Goal: Information Seeking & Learning: Compare options

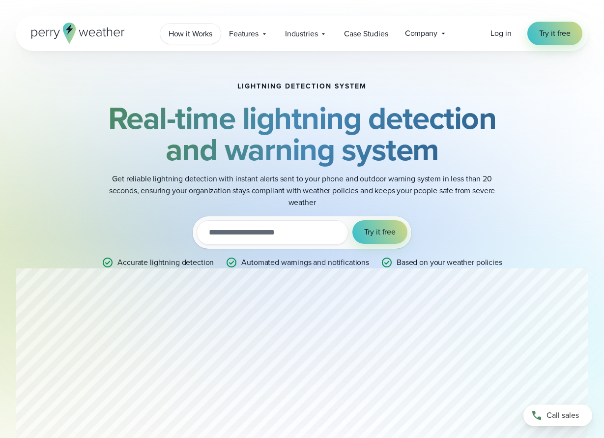
click at [197, 31] on span "How it Works" at bounding box center [190, 34] width 44 height 12
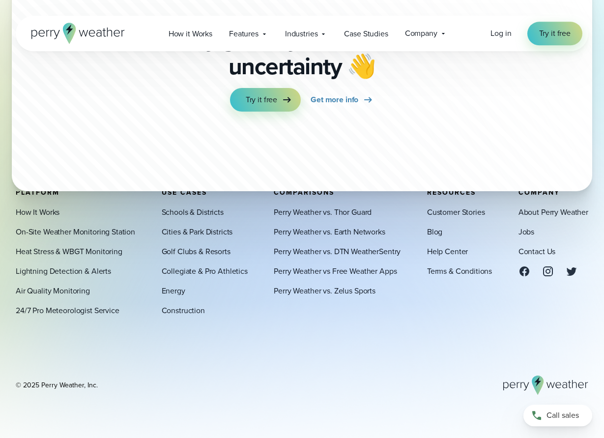
scroll to position [2740, 0]
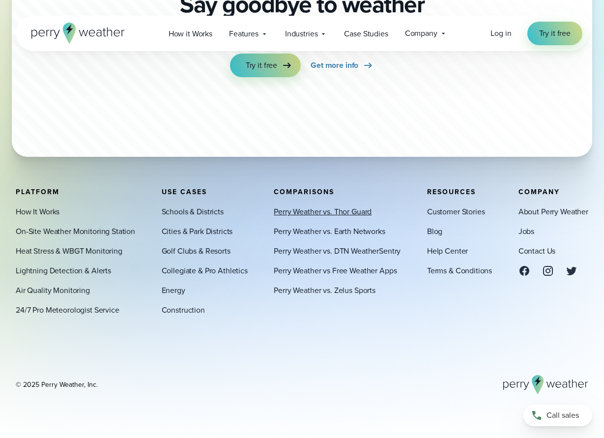
click at [353, 213] on link "Perry Weather vs. Thor Guard" at bounding box center [323, 212] width 98 height 12
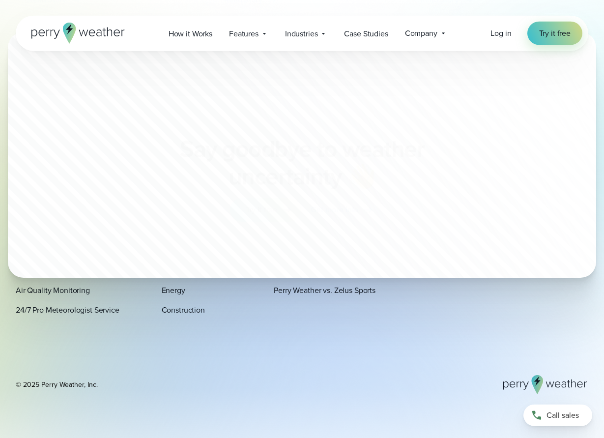
scroll to position [4264, 0]
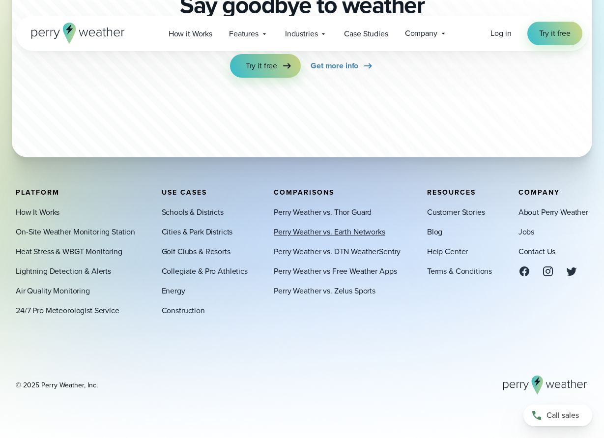
click at [351, 228] on link "Perry Weather vs. Earth Networks" at bounding box center [329, 231] width 111 height 12
click at [323, 293] on link "Perry Weather vs. Zelus Sports" at bounding box center [325, 290] width 102 height 12
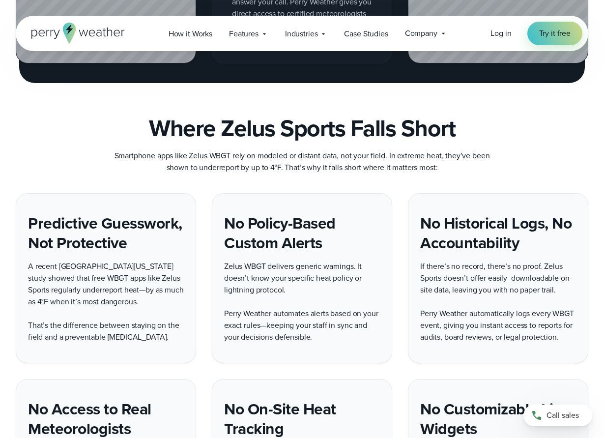
scroll to position [2054, 0]
